Goal: Information Seeking & Learning: Learn about a topic

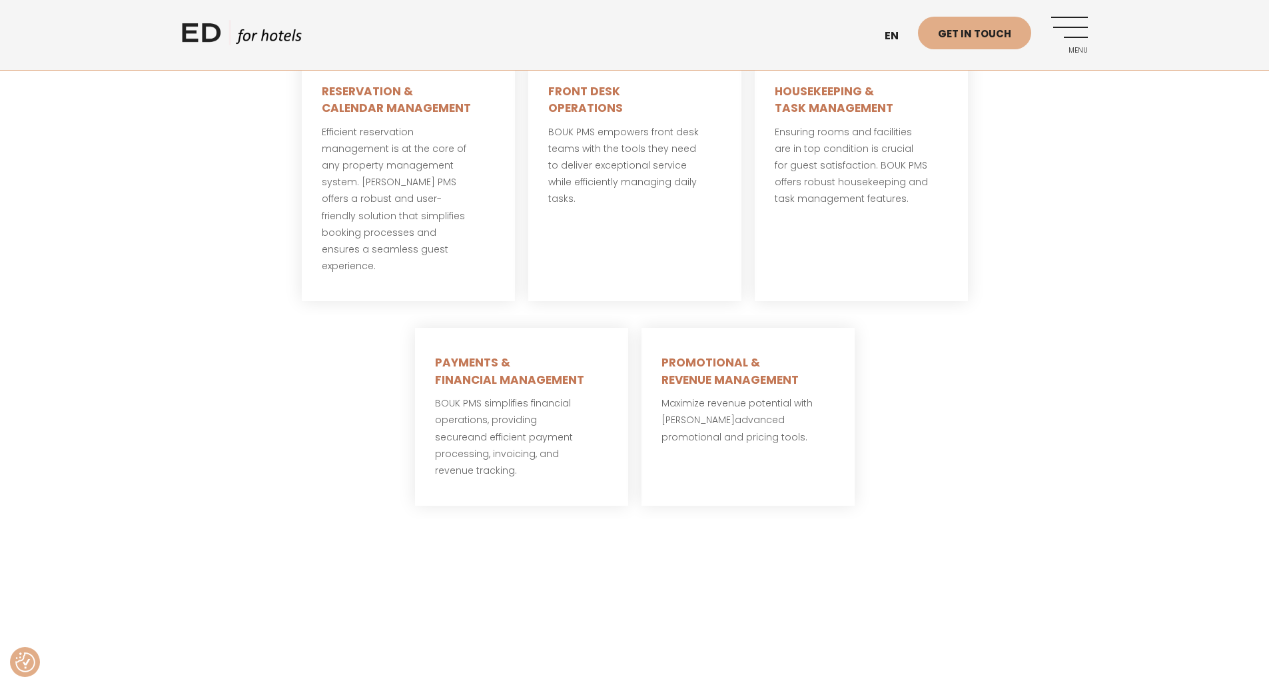
scroll to position [1066, 0]
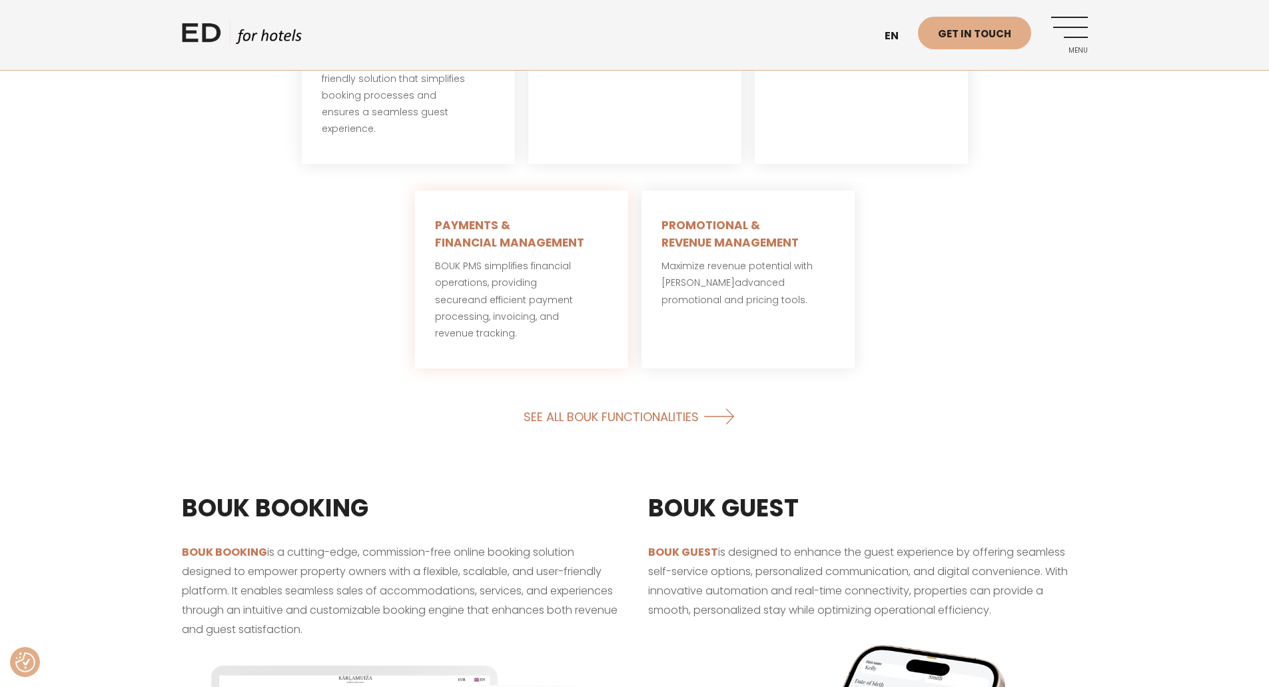
click at [465, 217] on h5 "PAYMENTS & FINANCIAL MANAGEMENT" at bounding box center [521, 234] width 173 height 34
click at [466, 222] on h5 "PAYMENTS & FINANCIAL MANAGEMENT" at bounding box center [521, 234] width 173 height 34
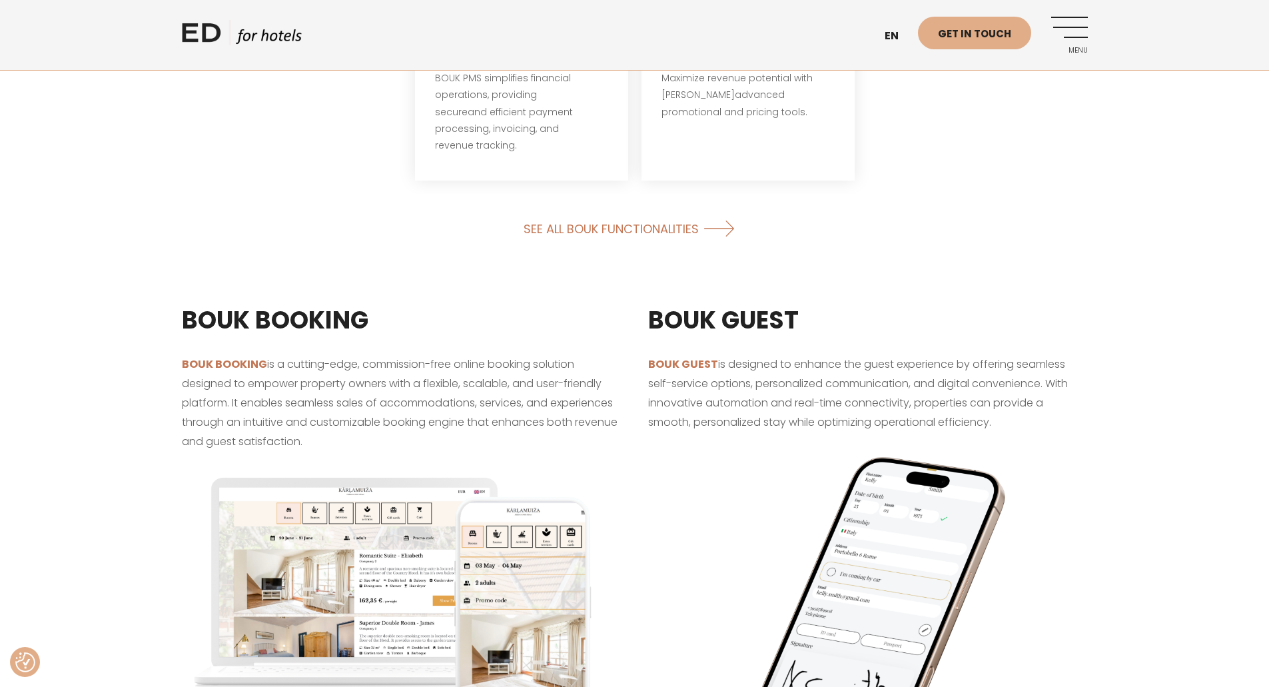
scroll to position [1266, 0]
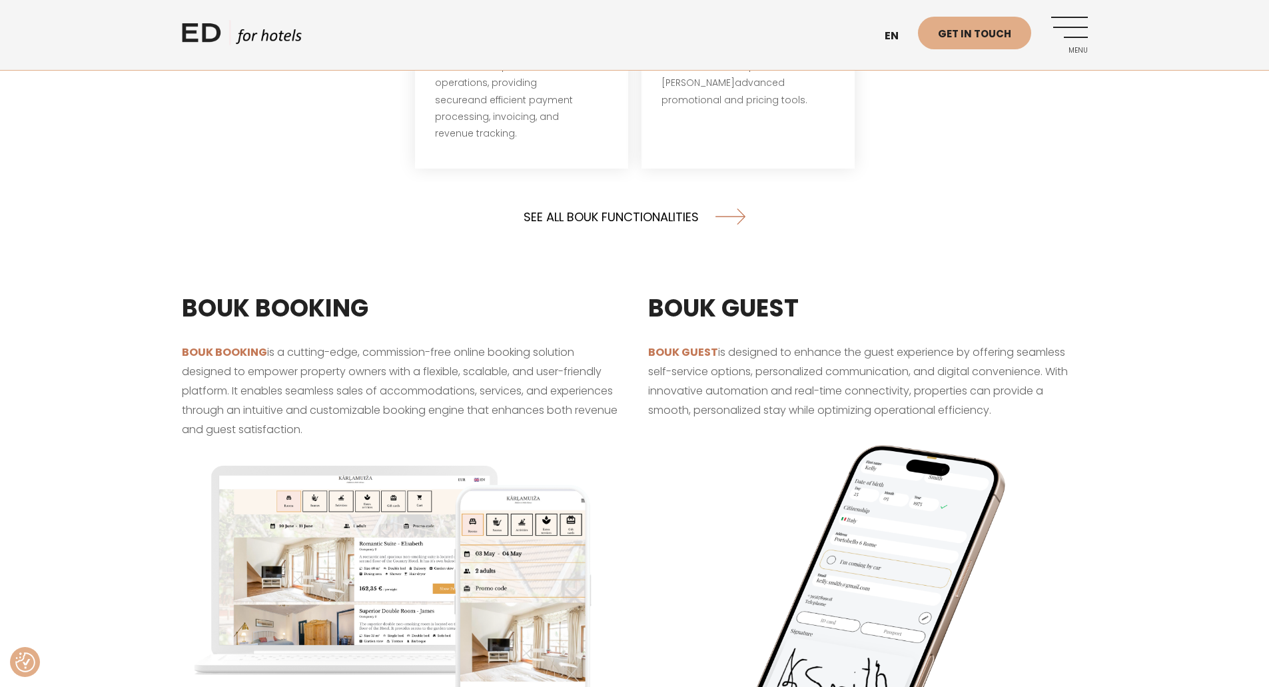
click at [674, 199] on link "SEE ALL BOUK FUNCTIONALITIES" at bounding box center [635, 216] width 222 height 35
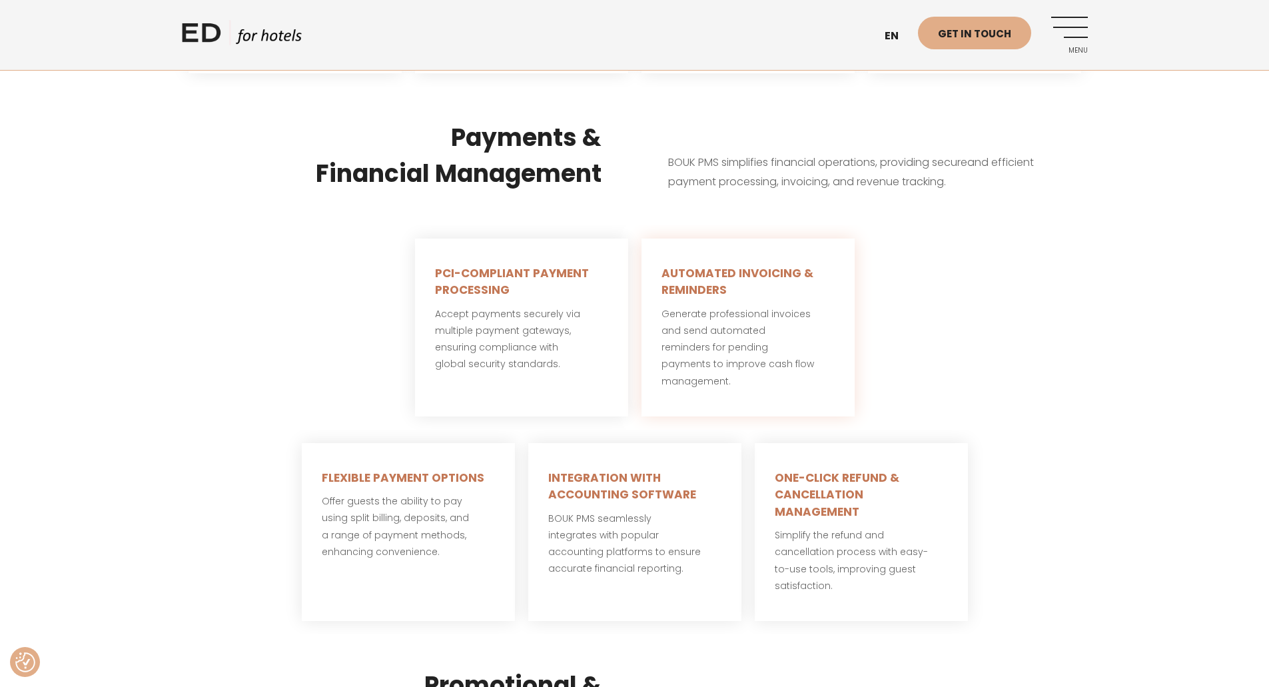
scroll to position [2265, 0]
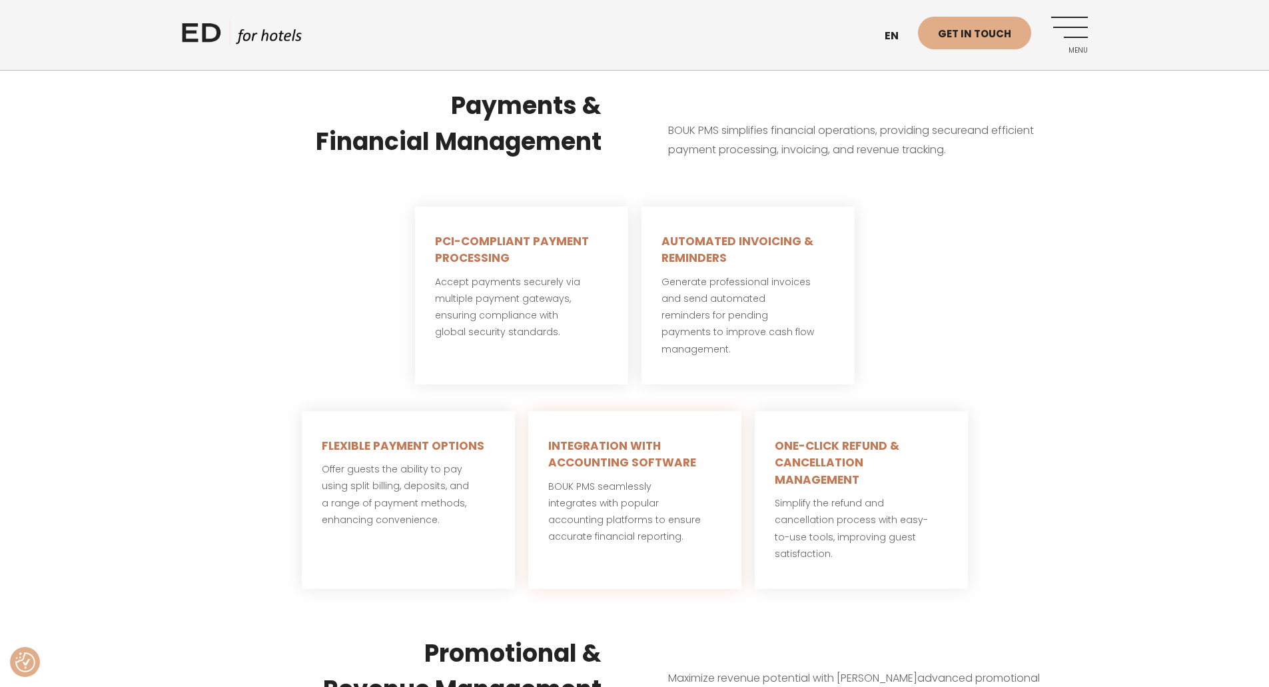
click at [607, 447] on span "INTEGRATION WITH ACCOUNTING SOFTWARE" at bounding box center [622, 454] width 148 height 33
click at [596, 478] on p "BOUK PMS seamlessly integrates with popular accounting platforms to ensure accu…" at bounding box center [634, 511] width 173 height 67
click at [567, 516] on span "BOUK PMS seamlessly integrates with popular accounting platforms to ensure accu…" at bounding box center [624, 512] width 153 height 64
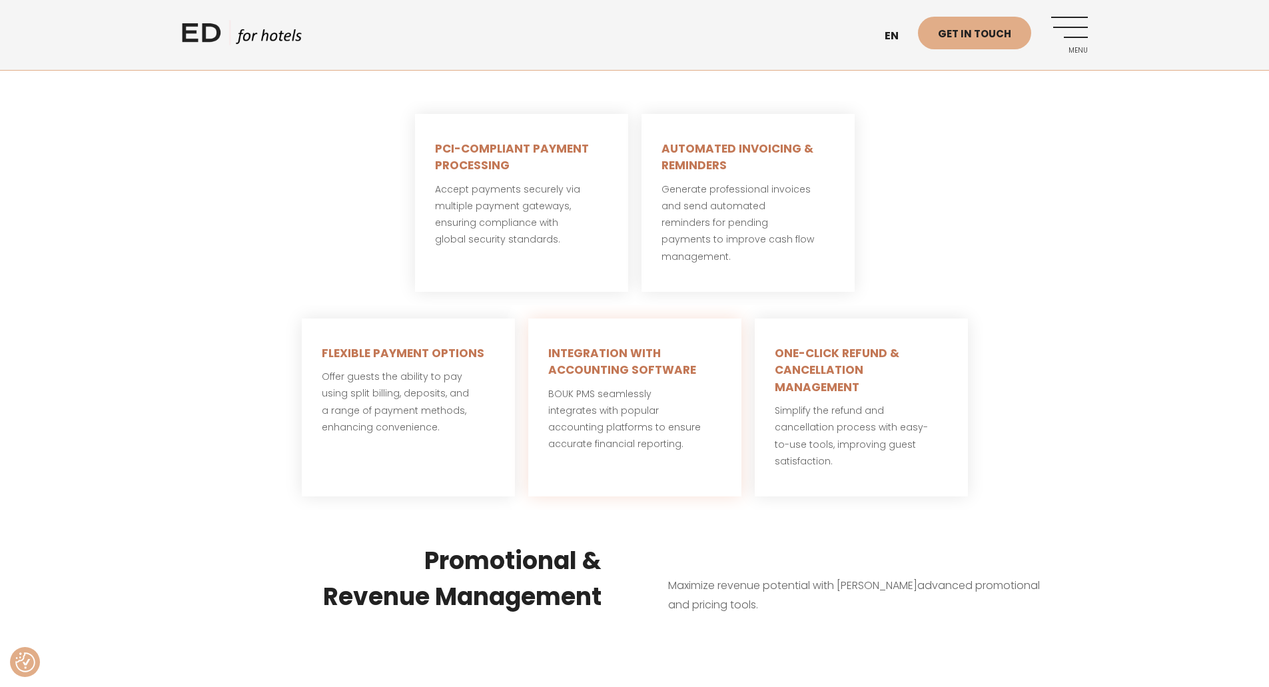
scroll to position [2331, 0]
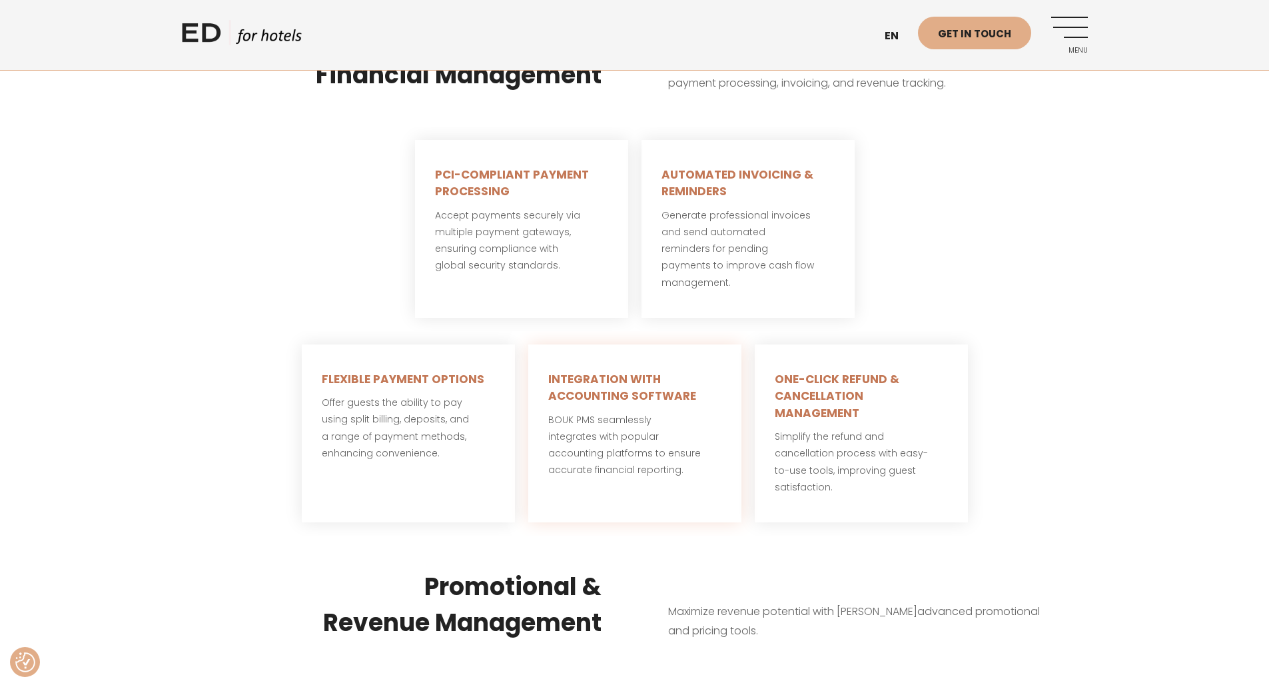
click at [594, 371] on span "INTEGRATION WITH ACCOUNTING SOFTWARE" at bounding box center [622, 387] width 148 height 33
drag, startPoint x: 593, startPoint y: 366, endPoint x: 589, endPoint y: 384, distance: 18.4
click at [589, 384] on span "INTEGRATION WITH ACCOUNTING SOFTWARE" at bounding box center [622, 387] width 148 height 33
click at [585, 416] on span "BOUK PMS seamlessly integrates with popular accounting platforms to ensure accu…" at bounding box center [624, 445] width 153 height 64
click at [585, 442] on span "BOUK PMS seamlessly integrates with popular accounting platforms to ensure accu…" at bounding box center [624, 445] width 153 height 64
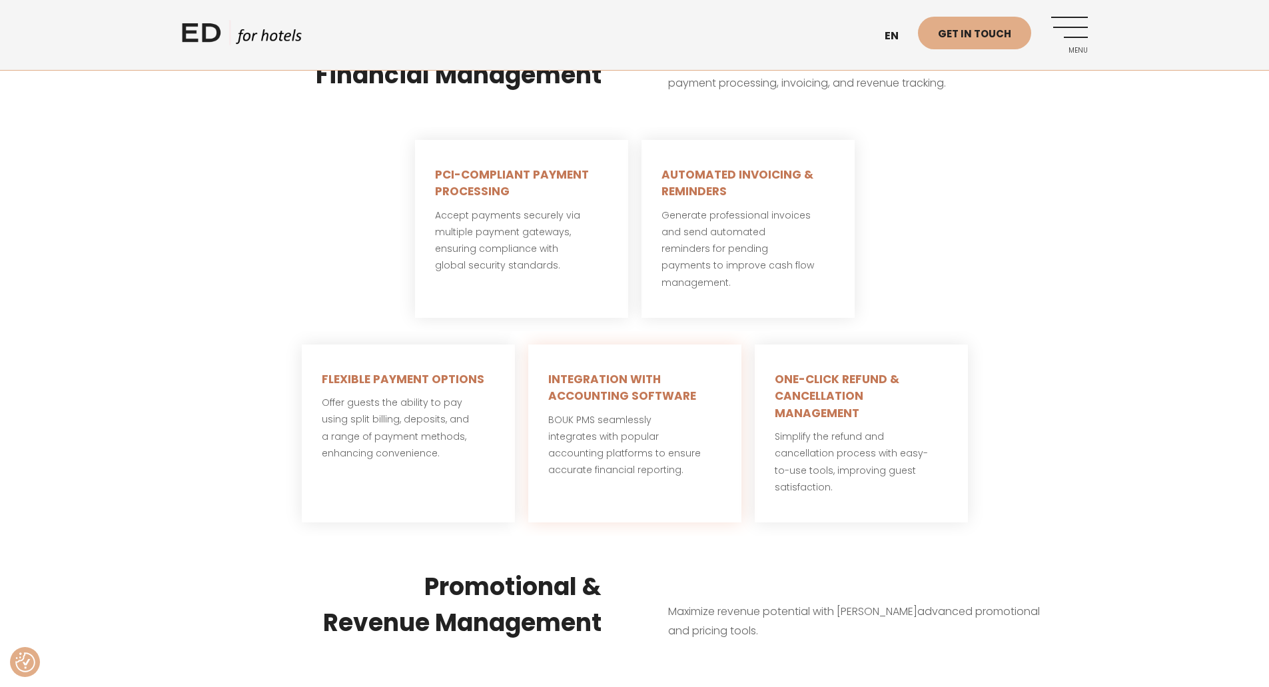
click at [586, 459] on span "BOUK PMS seamlessly integrates with popular accounting platforms to ensure accu…" at bounding box center [624, 445] width 153 height 64
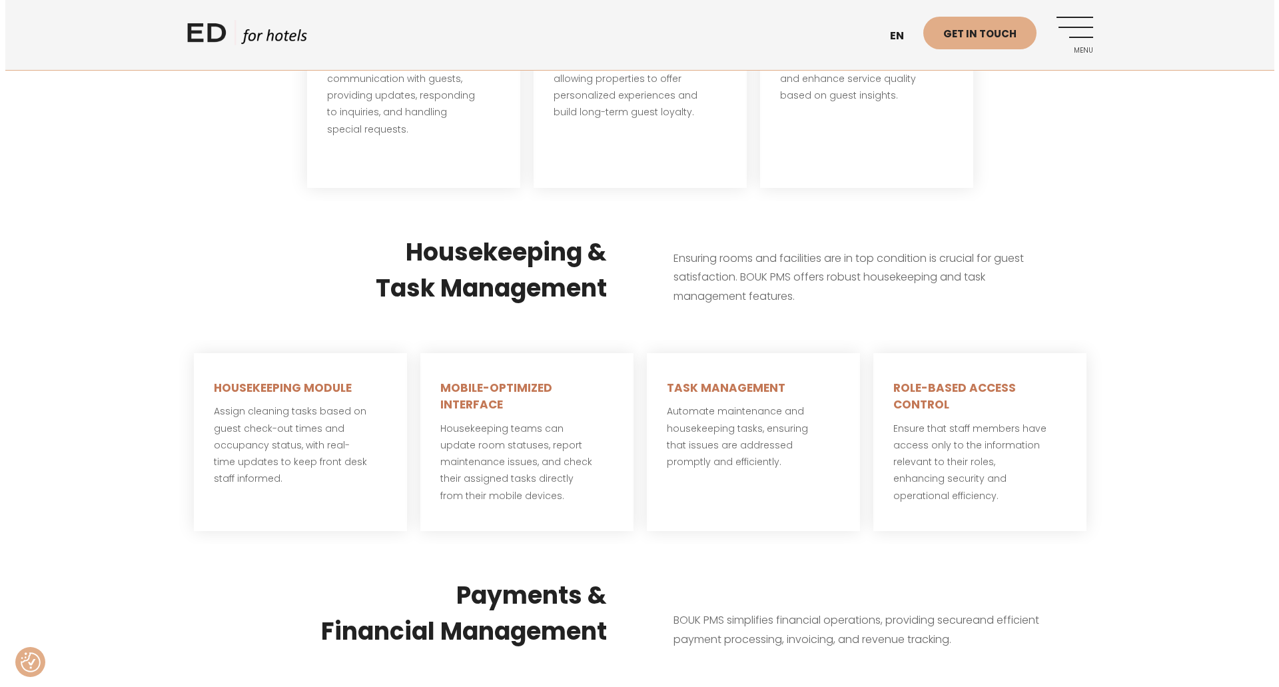
scroll to position [1732, 0]
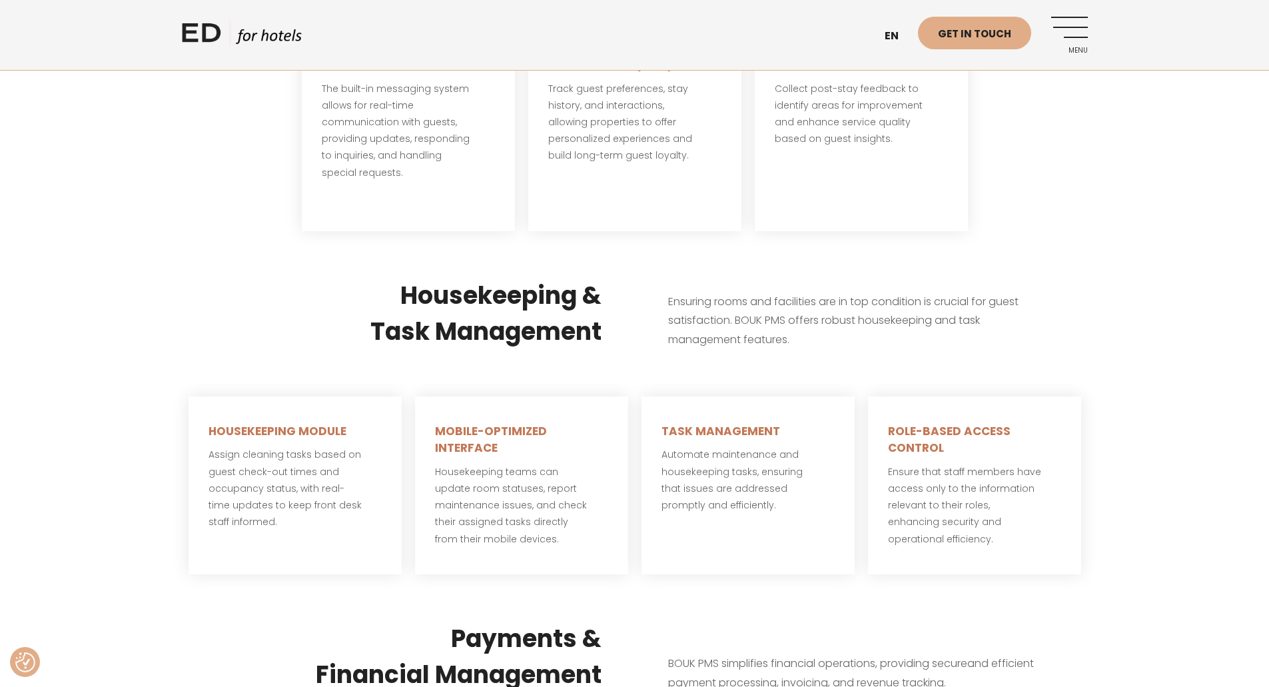
click at [1076, 31] on link "Menu" at bounding box center [1069, 35] width 37 height 37
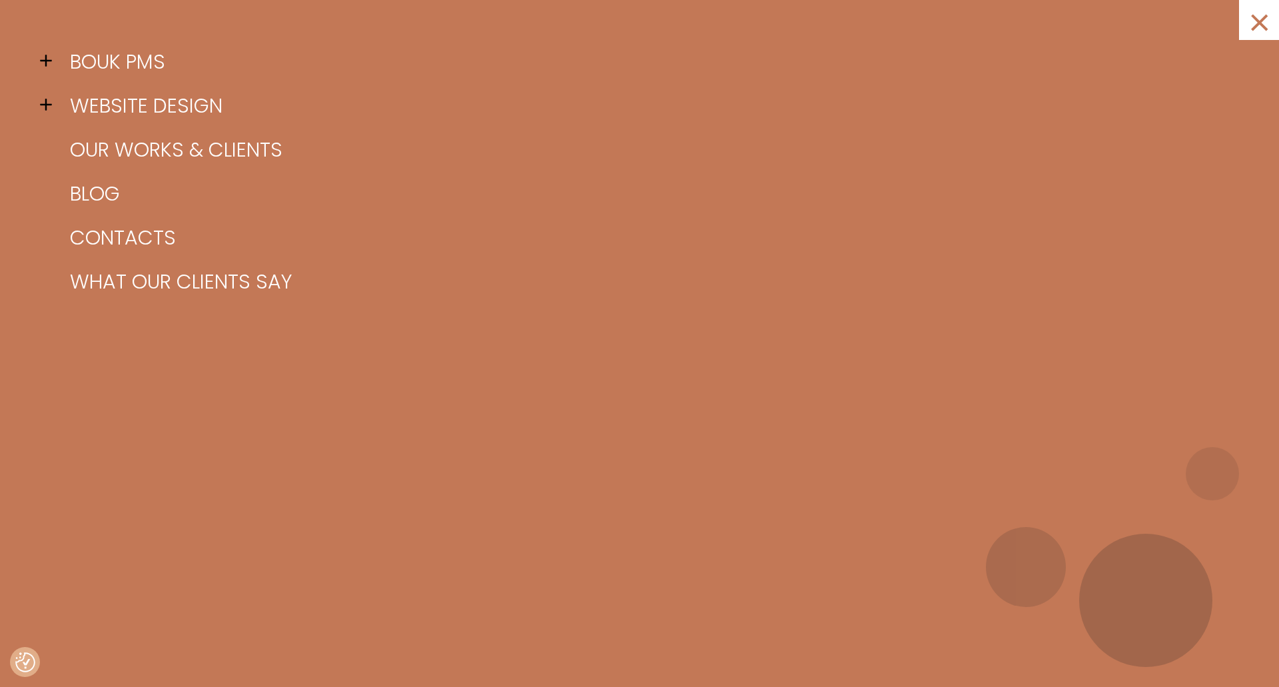
click at [45, 61] on span at bounding box center [50, 61] width 20 height 20
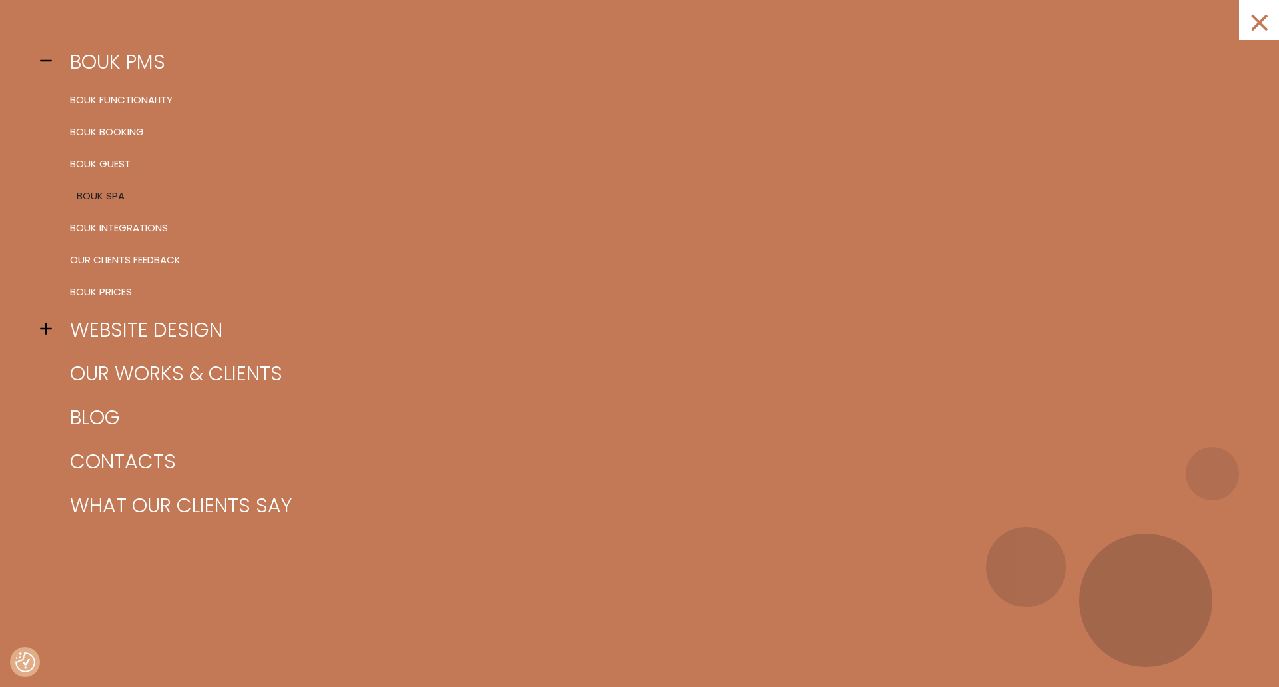
click at [100, 197] on link "BOUK SPA" at bounding box center [656, 196] width 1179 height 32
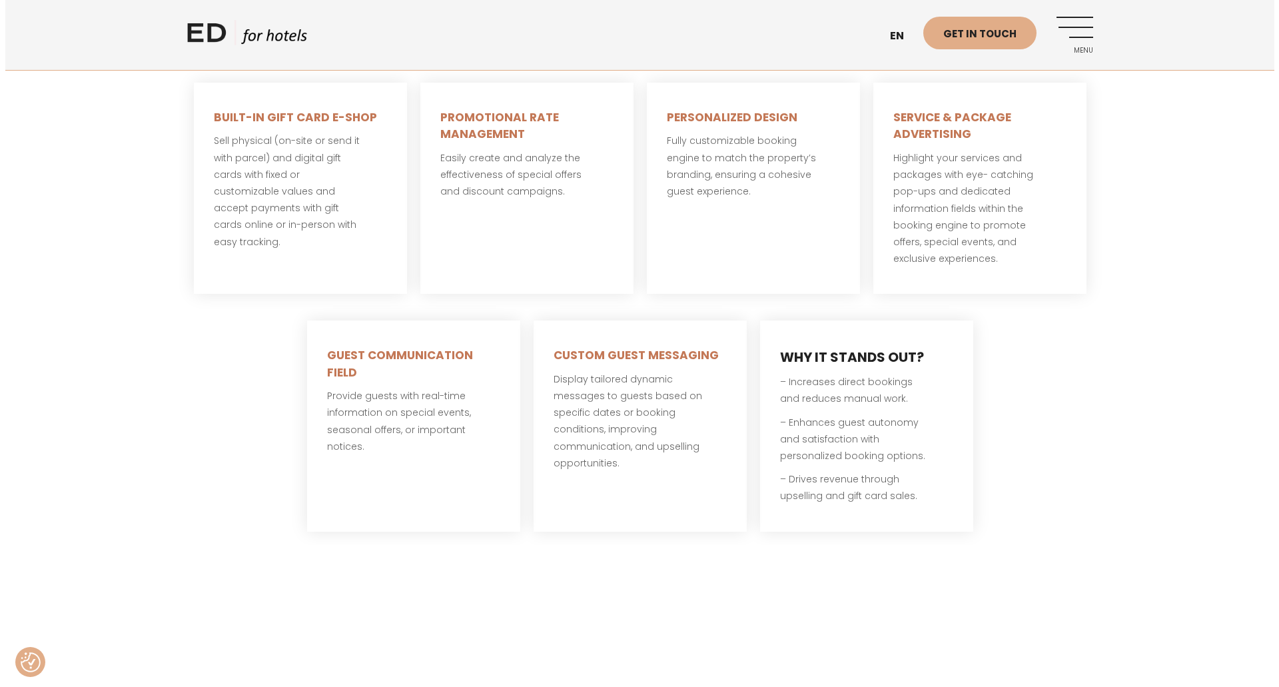
scroll to position [612, 0]
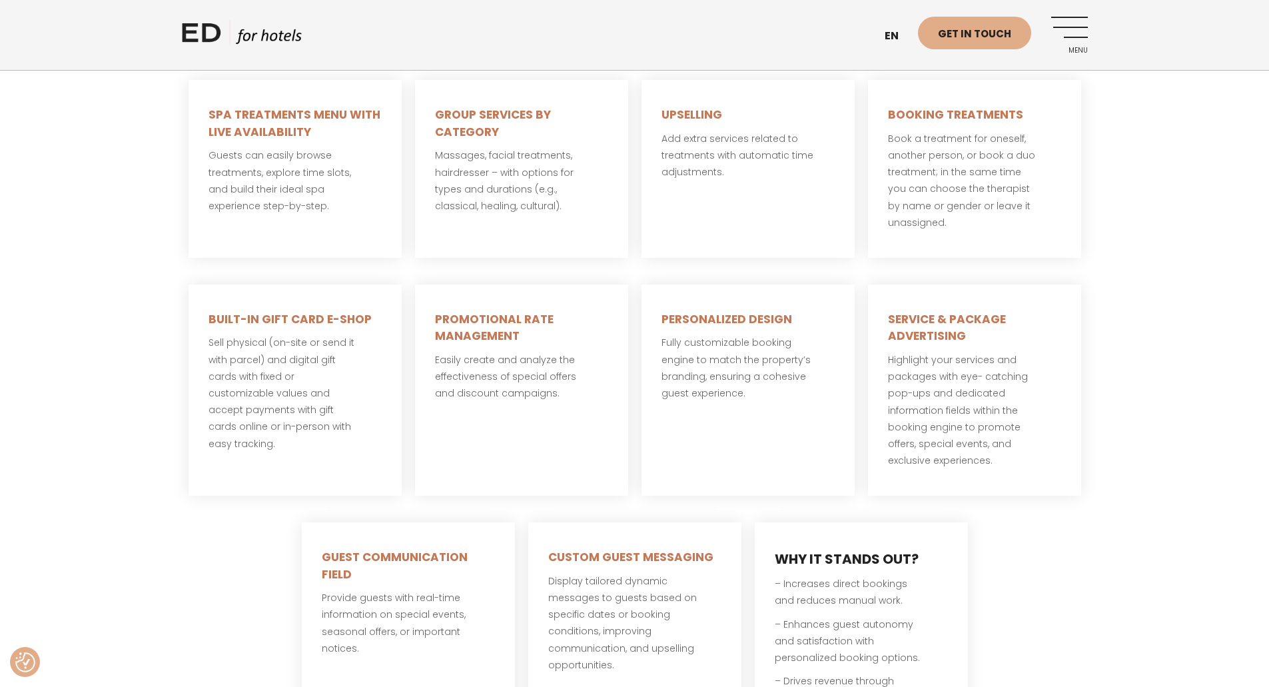
click at [1077, 47] on span "Menu" at bounding box center [1069, 51] width 37 height 8
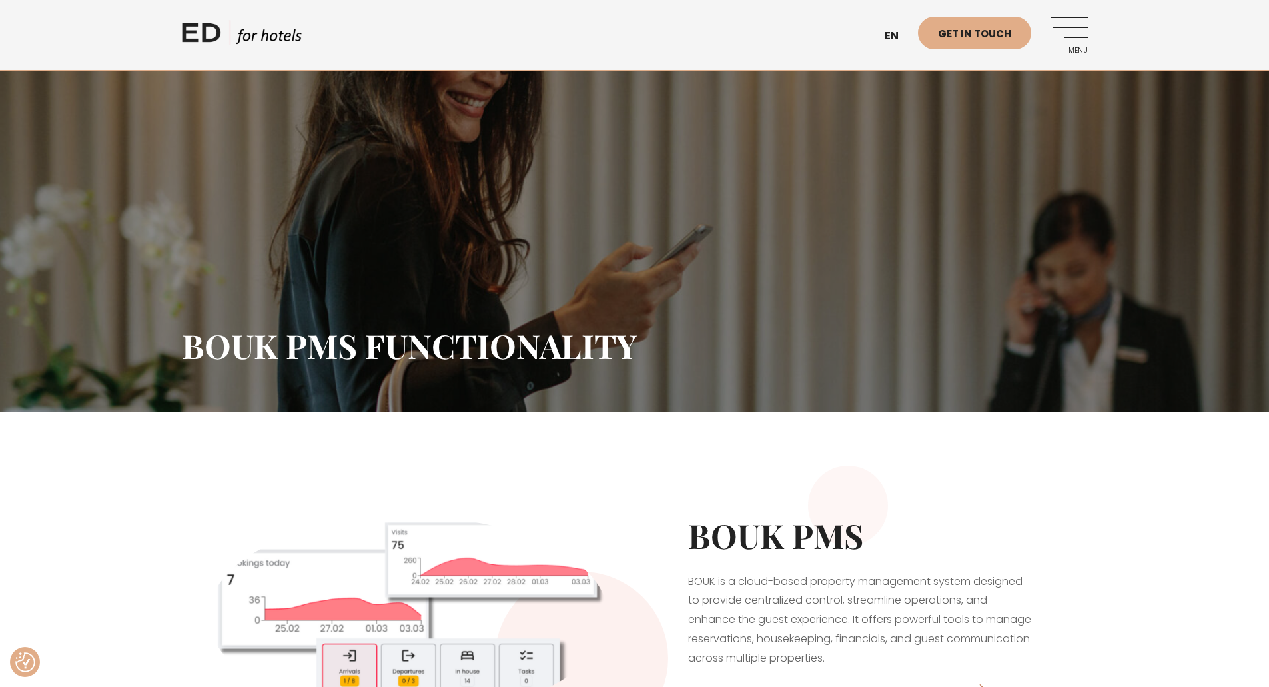
click at [1065, 21] on link "Menu" at bounding box center [1069, 35] width 37 height 37
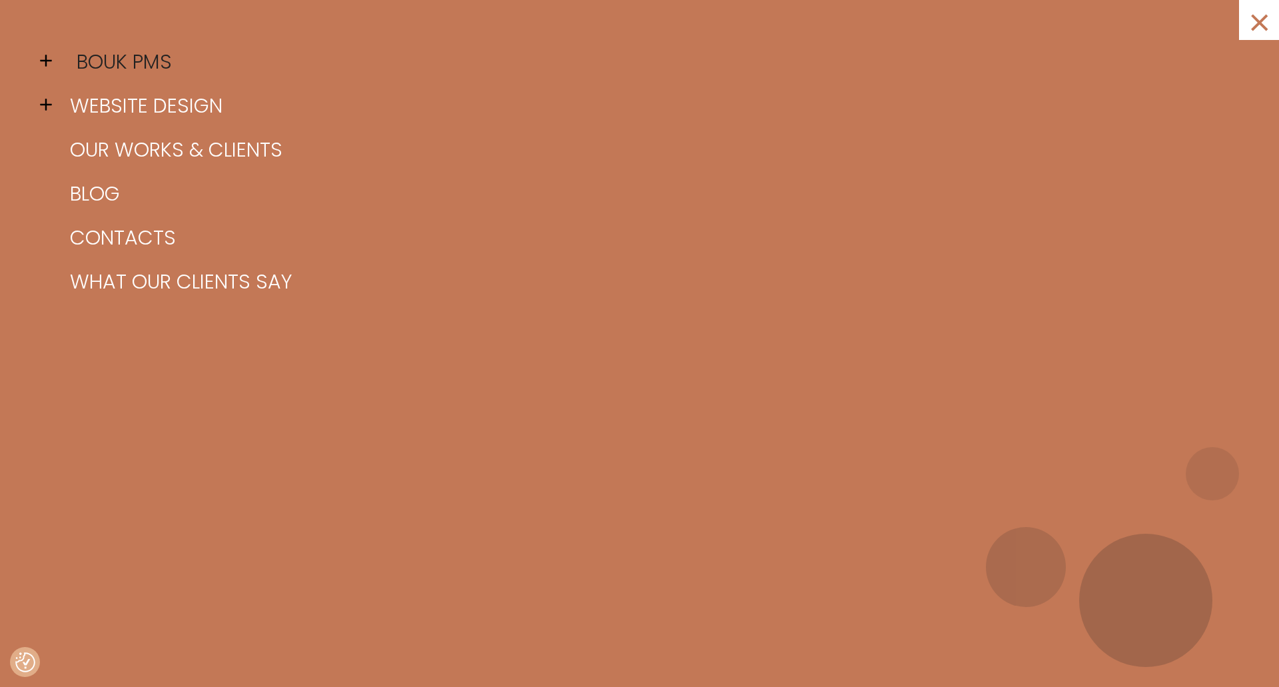
click at [127, 59] on link "BOUK PMS" at bounding box center [656, 62] width 1179 height 44
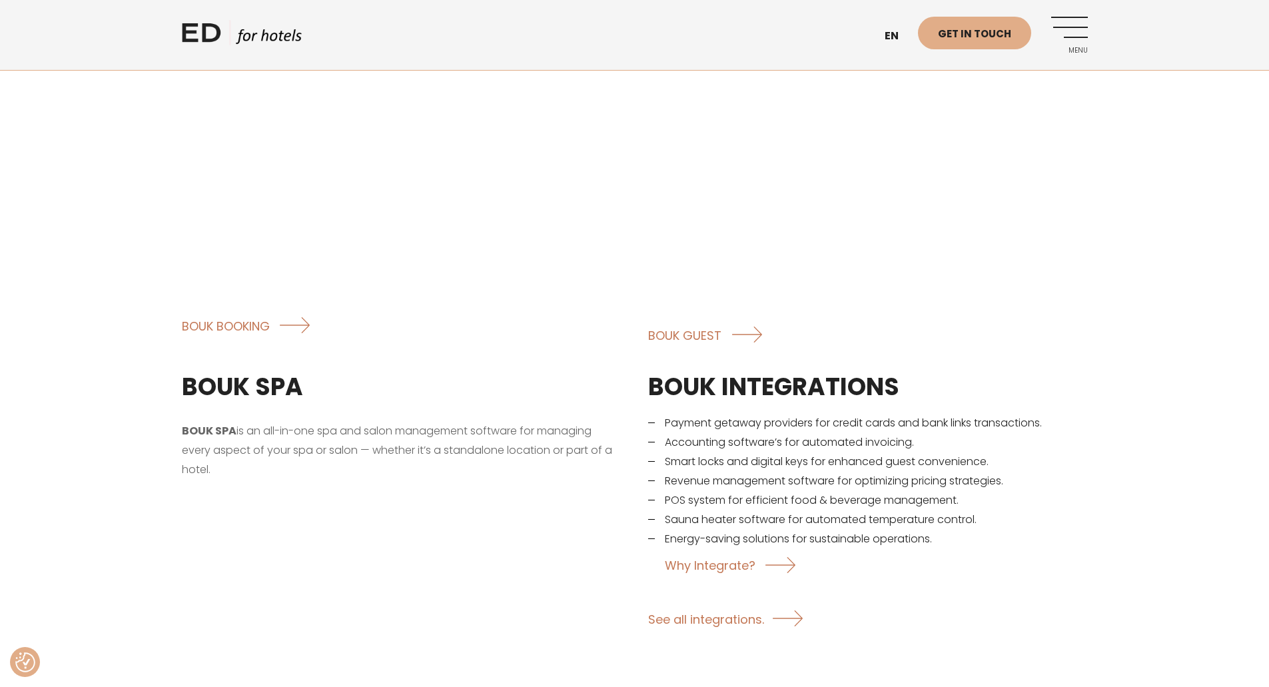
scroll to position [1932, 0]
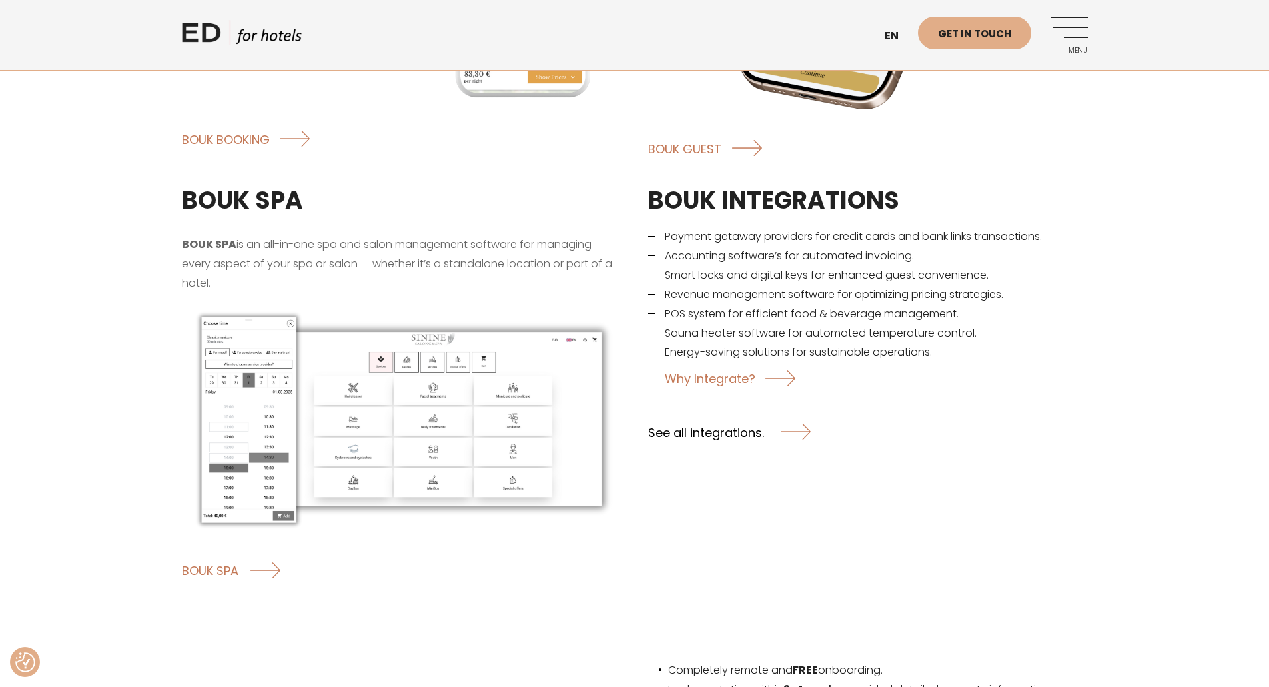
click at [703, 414] on link "See all integrations." at bounding box center [729, 431] width 163 height 35
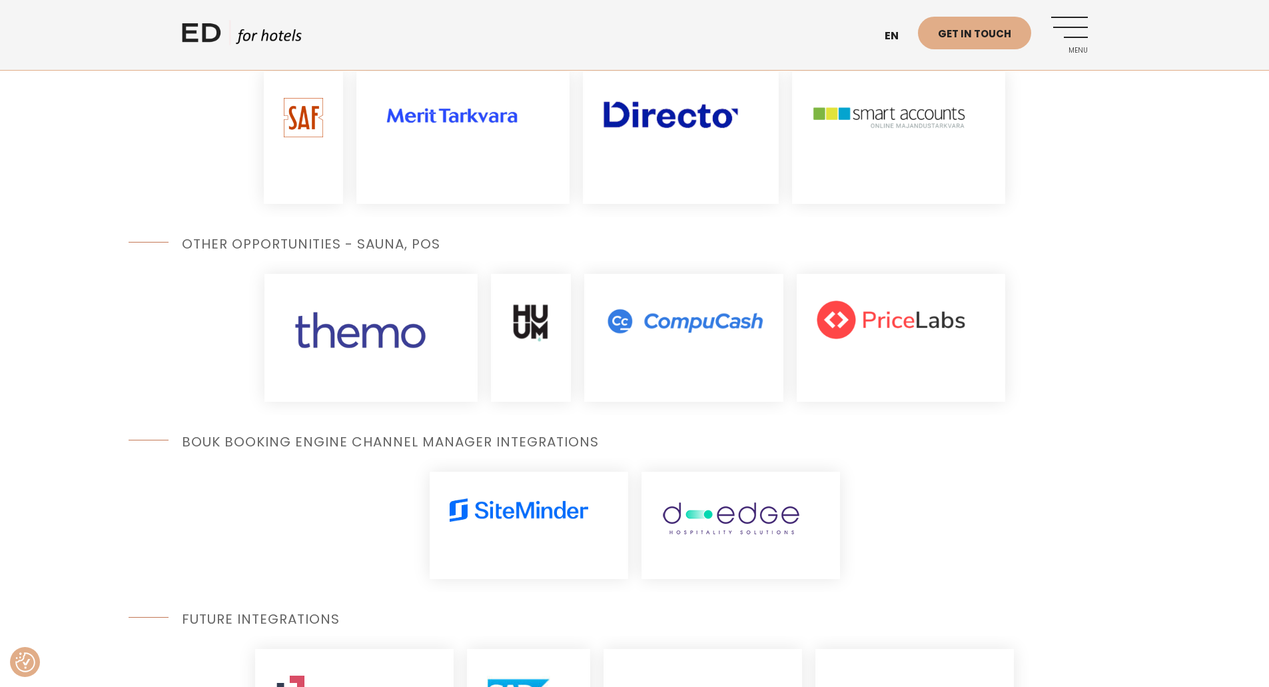
scroll to position [1118, 0]
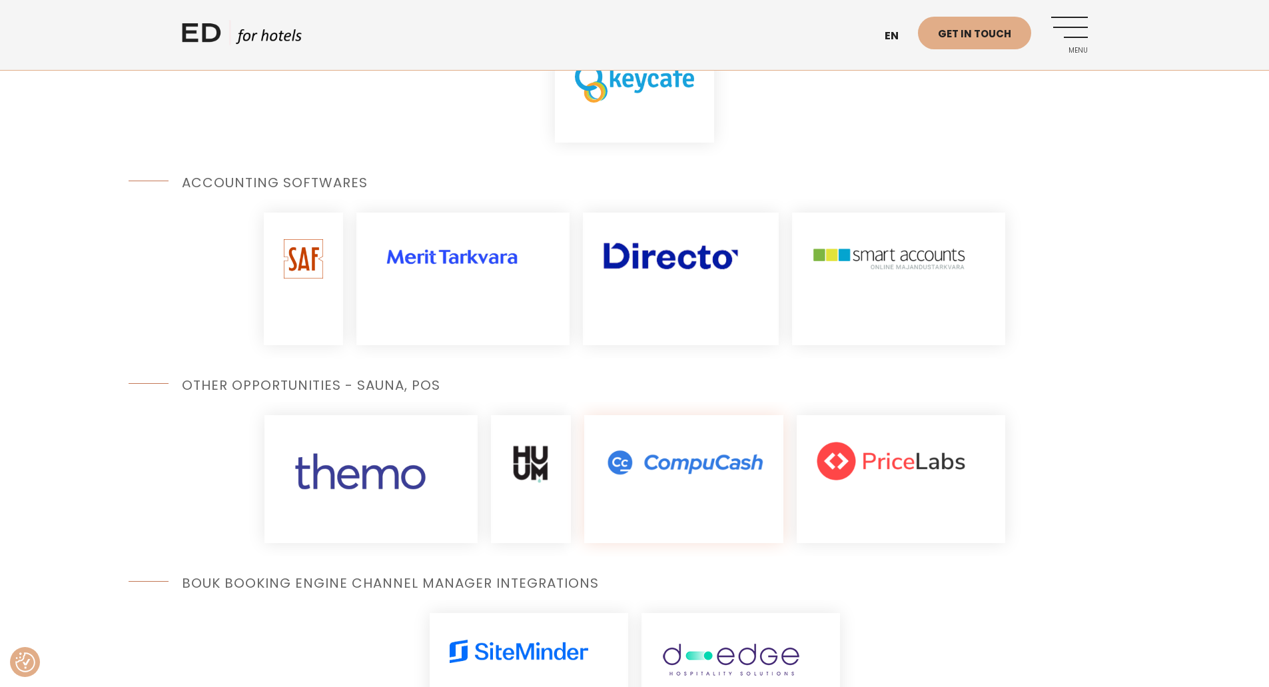
click at [701, 461] on img at bounding box center [683, 461] width 159 height 39
